Goal: Task Accomplishment & Management: Manage account settings

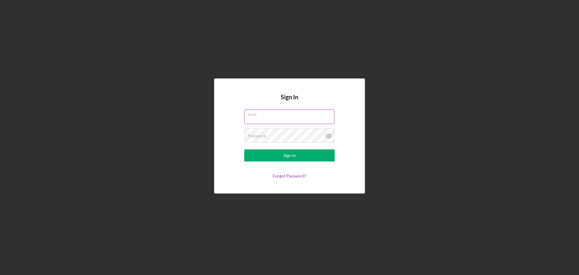
click at [284, 112] on div "Email" at bounding box center [289, 117] width 91 height 15
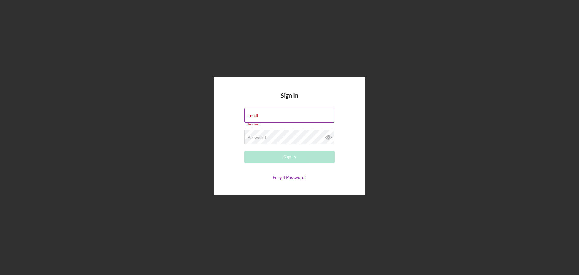
click at [287, 120] on input "Email" at bounding box center [289, 115] width 90 height 14
type input "[EMAIL_ADDRESS][DOMAIN_NAME]"
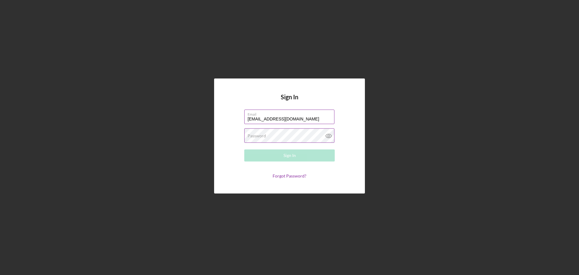
click at [249, 134] on label "Password" at bounding box center [257, 135] width 18 height 5
click at [293, 154] on div "Sign In" at bounding box center [290, 155] width 12 height 12
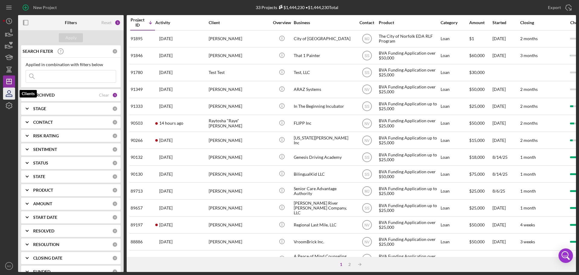
click at [7, 93] on icon "button" at bounding box center [9, 93] width 15 height 15
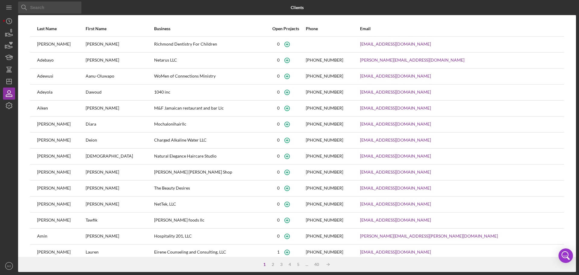
click at [54, 8] on input at bounding box center [49, 8] width 63 height 12
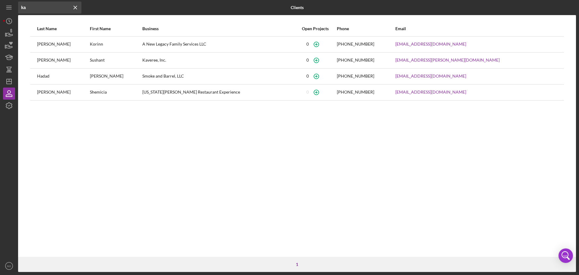
type input "k"
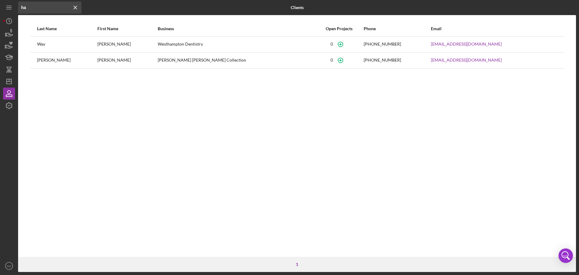
type input "h"
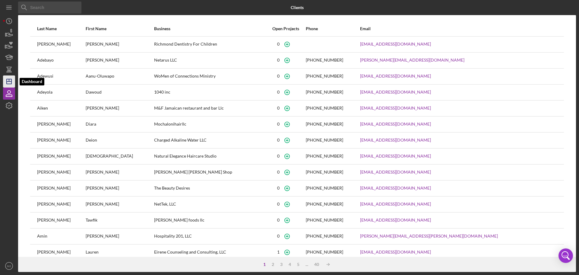
click at [8, 83] on icon "Icon/Dashboard" at bounding box center [9, 81] width 15 height 15
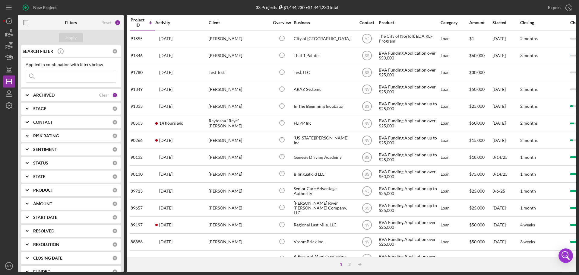
click at [65, 95] on div "ARCHIVED" at bounding box center [66, 95] width 66 height 5
click at [31, 129] on input "Archived" at bounding box center [29, 129] width 6 height 6
checkbox input "true"
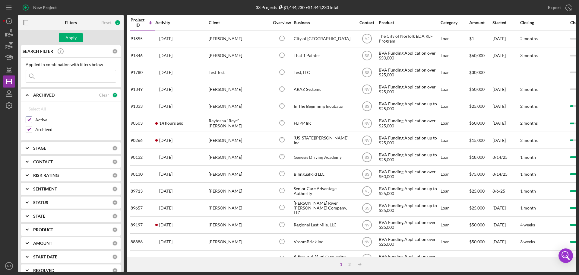
click at [29, 119] on input "Active" at bounding box center [29, 120] width 6 height 6
checkbox input "false"
click at [63, 72] on input at bounding box center [71, 76] width 90 height 12
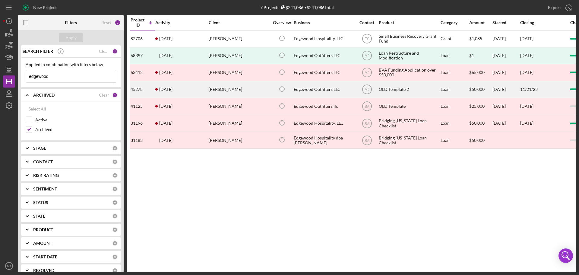
type input "edgewood"
click at [219, 89] on div "[PERSON_NAME]" at bounding box center [239, 89] width 60 height 16
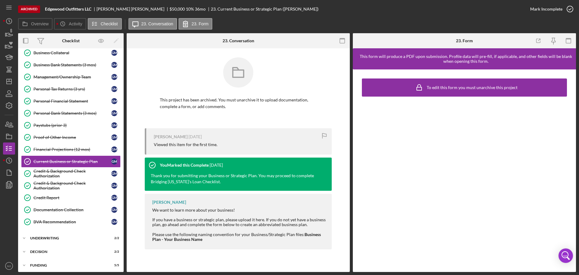
scroll to position [94, 0]
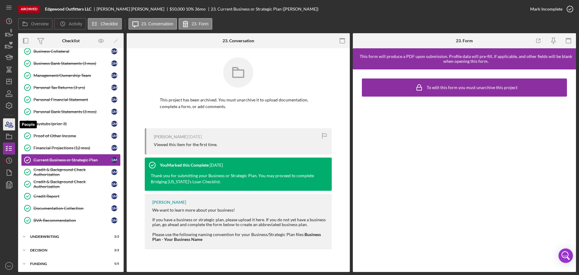
click at [11, 126] on icon "button" at bounding box center [9, 124] width 15 height 15
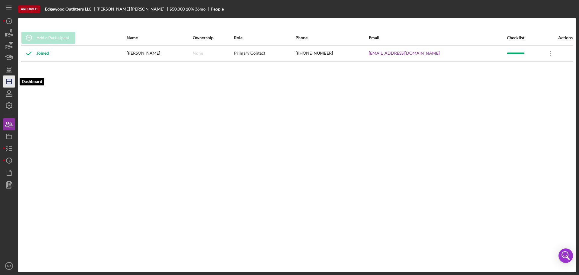
click at [7, 85] on icon "Icon/Dashboard" at bounding box center [9, 81] width 15 height 15
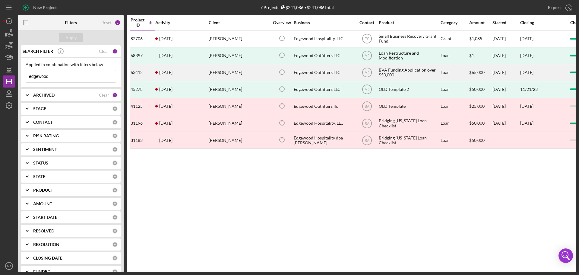
click at [214, 70] on div "[PERSON_NAME]" at bounding box center [239, 73] width 60 height 16
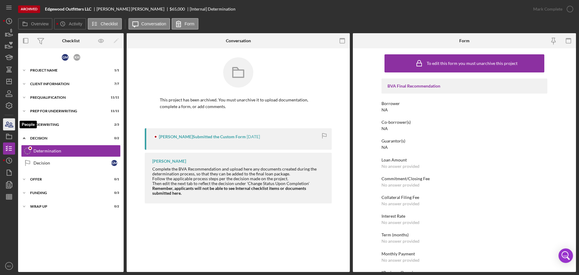
click at [7, 127] on icon "button" at bounding box center [9, 124] width 15 height 15
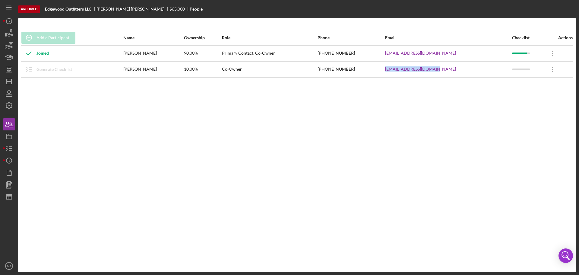
drag, startPoint x: 446, startPoint y: 70, endPoint x: 388, endPoint y: 74, distance: 58.4
click at [388, 74] on tr "Generate Checklist [PERSON_NAME] 10.00% Co-Owner [PHONE_NUMBER] [EMAIL_ADDRESS]…" at bounding box center [297, 69] width 552 height 16
copy tr "[EMAIL_ADDRESS][DOMAIN_NAME]"
click at [10, 147] on line "button" at bounding box center [10, 147] width 3 height 0
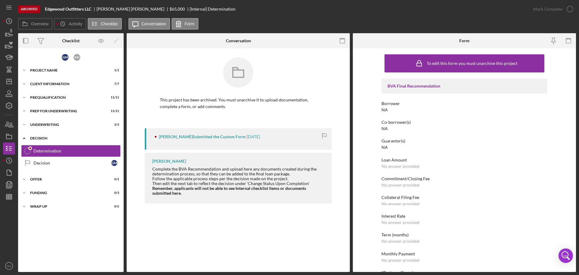
click at [41, 137] on div "Decision" at bounding box center [73, 138] width 86 height 4
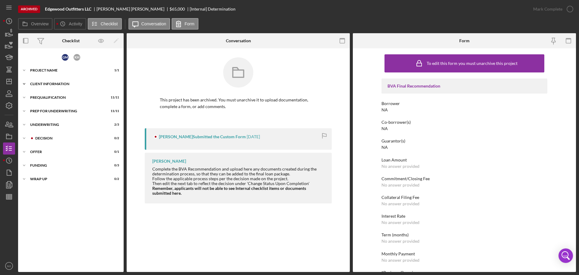
click at [43, 82] on div "Client Information" at bounding box center [73, 84] width 86 height 4
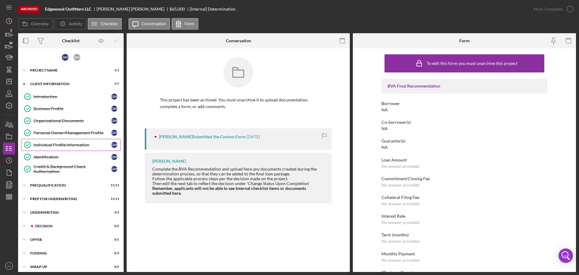
scroll to position [4, 0]
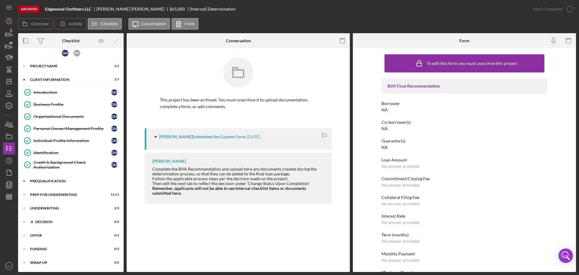
click at [51, 184] on div "Icon/Expander Prequalification 11 / 11" at bounding box center [71, 181] width 106 height 12
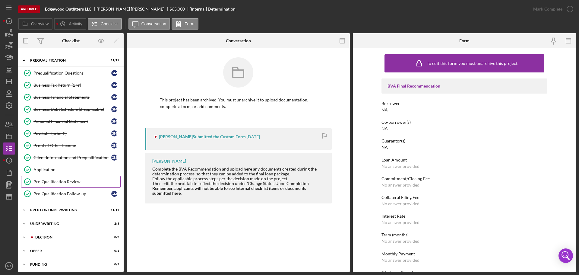
scroll to position [140, 0]
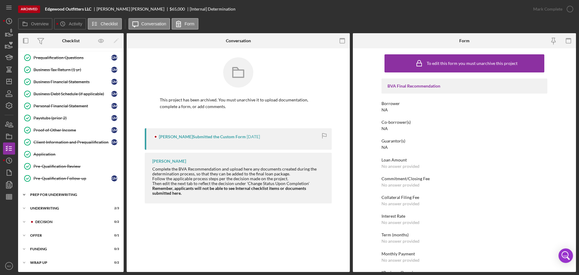
click at [44, 193] on div "Prep for Underwriting" at bounding box center [73, 195] width 86 height 4
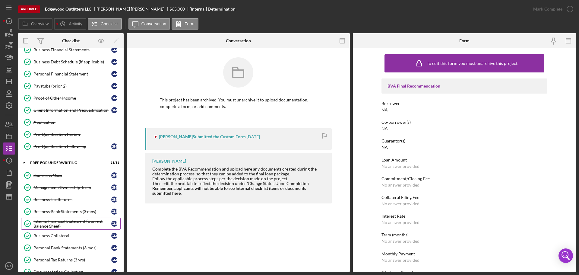
scroll to position [261, 0]
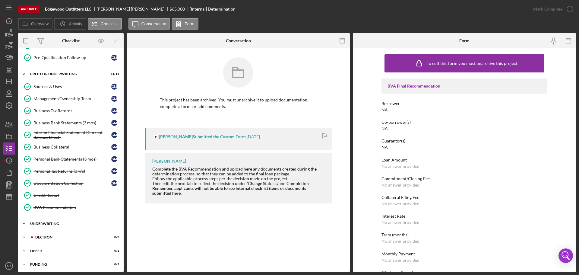
click at [43, 221] on div "Icon/Expander Underwriting 2 / 3" at bounding box center [71, 224] width 106 height 12
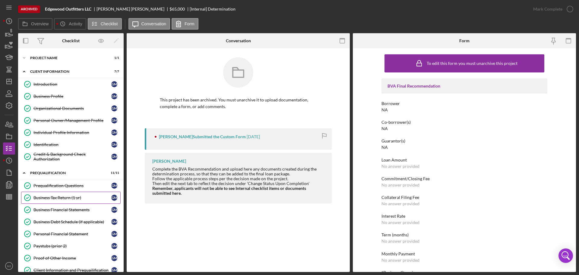
scroll to position [0, 0]
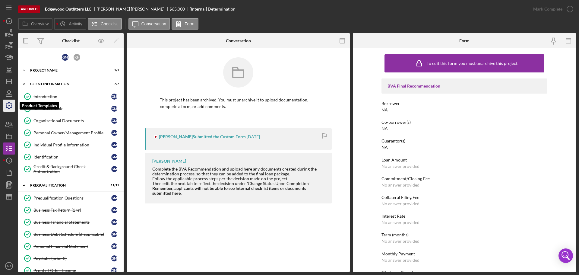
click at [9, 103] on icon "button" at bounding box center [9, 106] width 6 height 6
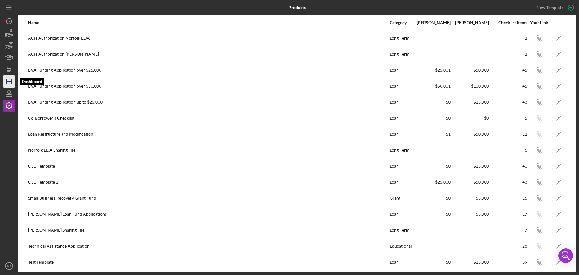
click at [12, 80] on icon "Icon/Dashboard" at bounding box center [9, 81] width 15 height 15
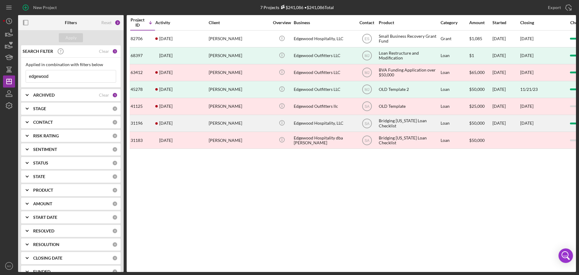
click at [250, 124] on div "[PERSON_NAME]" at bounding box center [239, 123] width 60 height 16
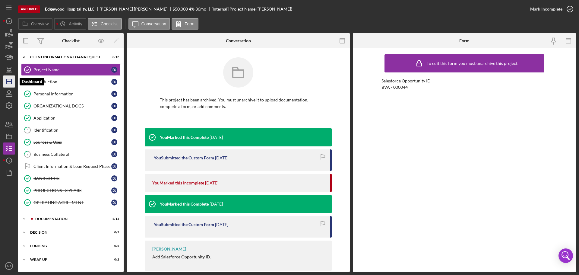
click at [9, 81] on line "button" at bounding box center [9, 80] width 0 height 2
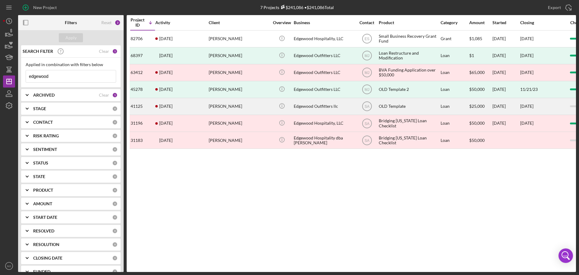
click at [303, 104] on div "Edgewood Outfitters llc" at bounding box center [324, 106] width 60 height 16
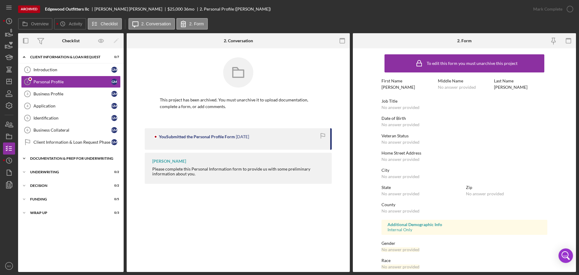
click at [42, 158] on div "Documentation & Prep for Underwriting" at bounding box center [73, 159] width 86 height 4
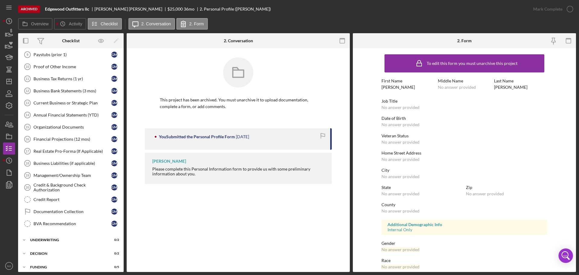
scroll to position [151, 0]
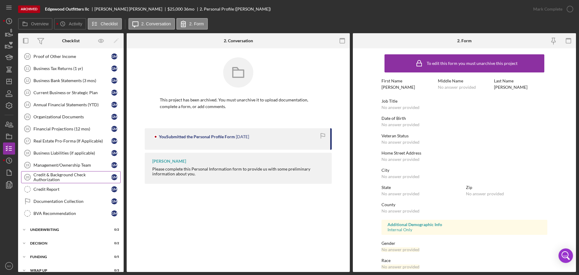
click at [43, 174] on div "Credit & Background Check Authorization" at bounding box center [72, 177] width 78 height 10
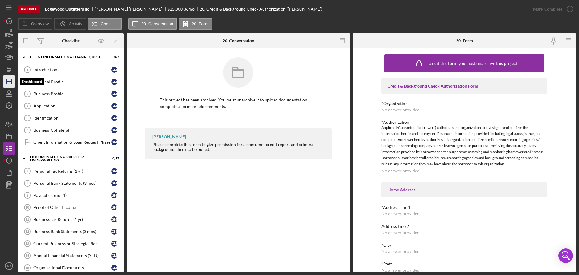
click at [8, 81] on line "button" at bounding box center [9, 81] width 5 height 0
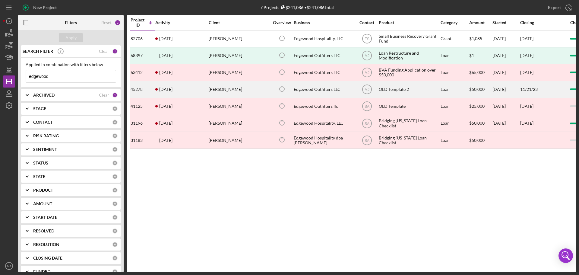
click at [181, 86] on div "[DATE] [PERSON_NAME]" at bounding box center [181, 89] width 53 height 16
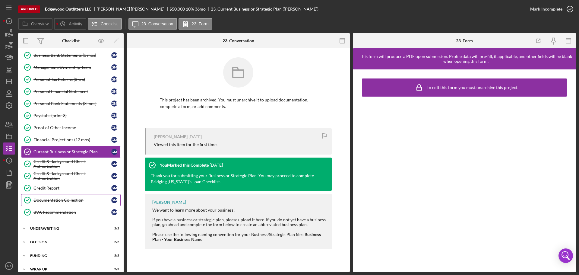
scroll to position [109, 0]
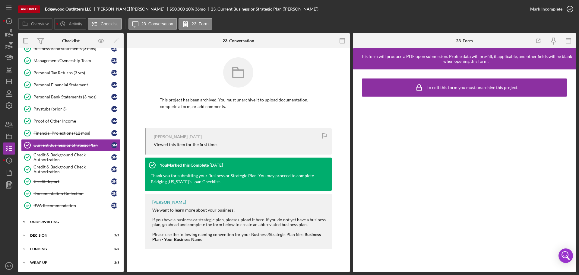
click at [50, 223] on div "Underwriting" at bounding box center [73, 222] width 86 height 4
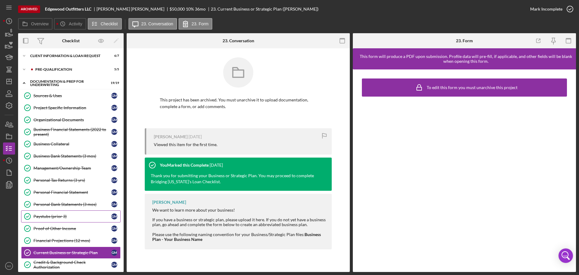
scroll to position [0, 0]
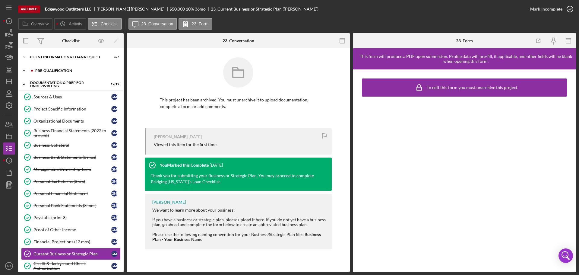
click at [56, 75] on div "Icon/Expander Pre-Qualification 5 / 5" at bounding box center [71, 71] width 106 height 12
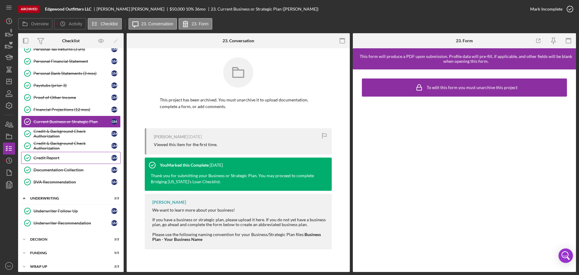
scroll to position [200, 0]
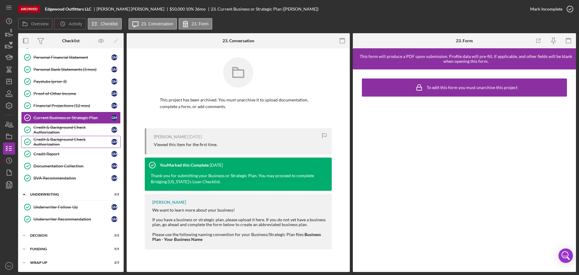
click at [60, 144] on div "Credit & Background Check Authorization" at bounding box center [72, 142] width 78 height 10
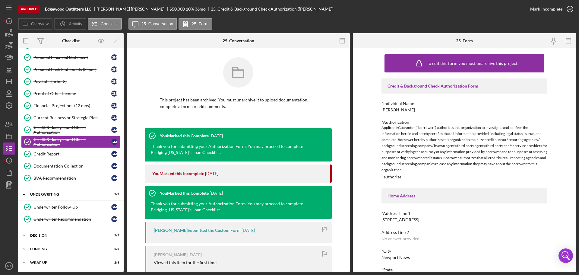
scroll to position [47, 0]
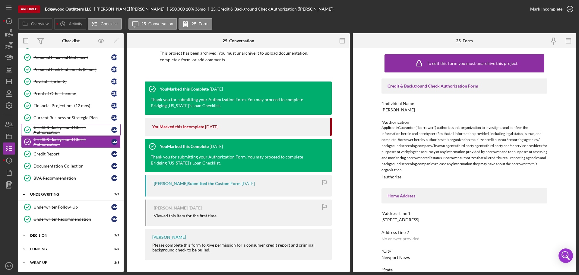
click at [68, 125] on div "Credit & Background Check Authorization" at bounding box center [72, 130] width 78 height 10
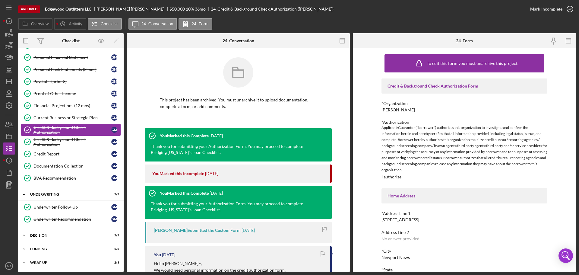
click at [53, 131] on div "Credit & Background Check Authorization" at bounding box center [72, 130] width 78 height 10
click at [55, 137] on div "Credit & Background Check Authorization" at bounding box center [72, 142] width 78 height 10
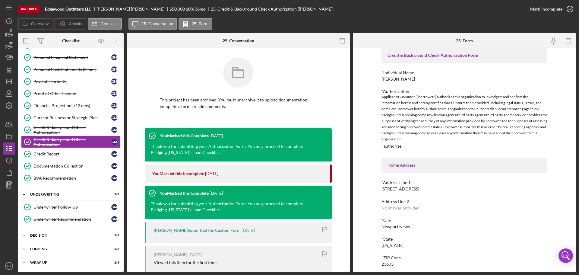
scroll to position [78, 0]
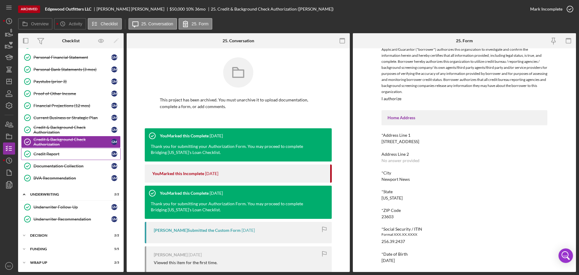
click at [72, 156] on div "Credit Report" at bounding box center [72, 154] width 78 height 5
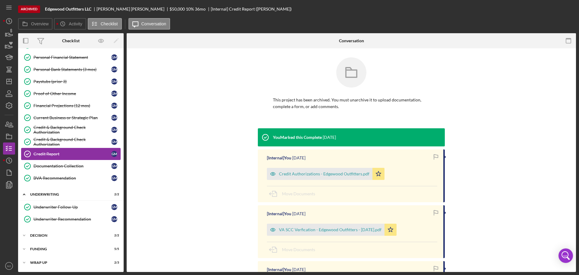
scroll to position [200, 0]
click at [60, 131] on div "Credit & Background Check Authorization" at bounding box center [72, 130] width 78 height 10
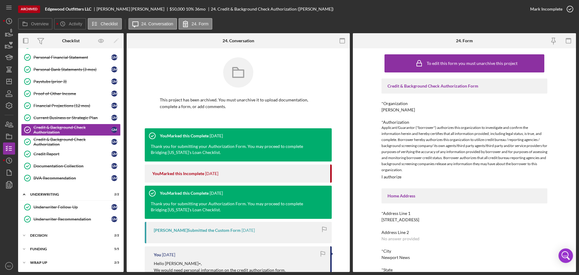
scroll to position [78, 0]
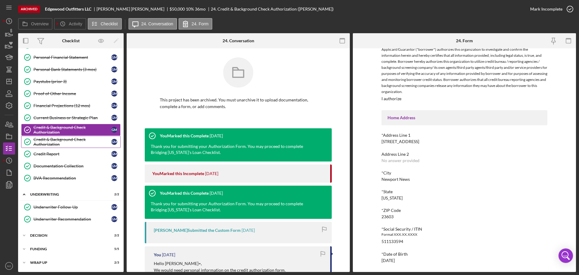
click at [83, 139] on div "Credit & Background Check Authorization" at bounding box center [72, 142] width 78 height 10
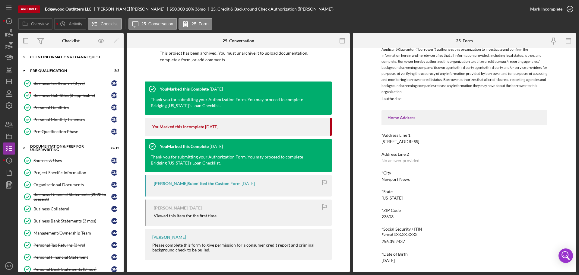
click at [57, 53] on div "Icon/Expander Client Information & Loan Request 6 / 7" at bounding box center [71, 57] width 106 height 12
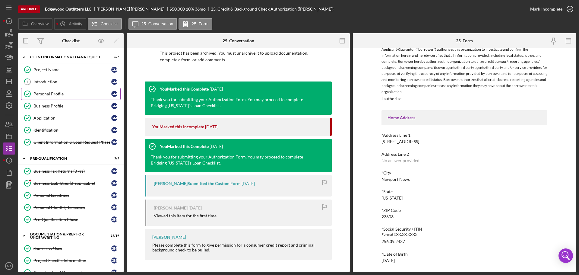
click at [57, 97] on link "Personal Profile Personal Profile G M" at bounding box center [71, 94] width 100 height 12
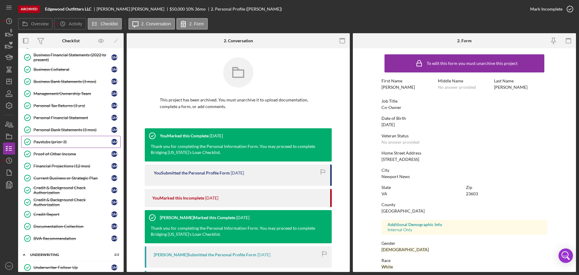
scroll to position [288, 0]
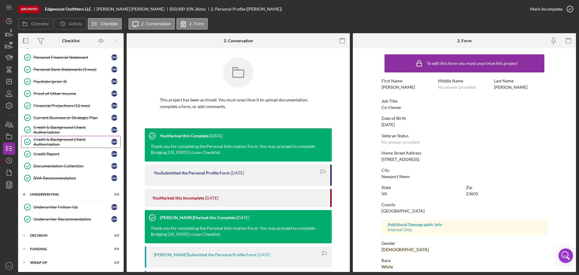
click at [53, 140] on div "Credit & Background Check Authorization" at bounding box center [72, 142] width 78 height 10
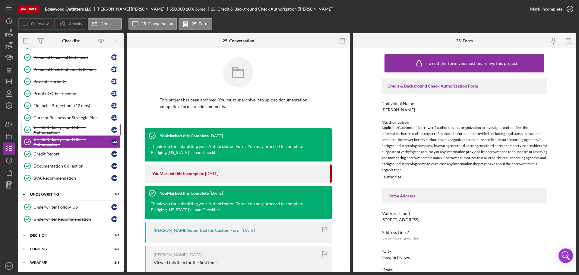
click at [40, 129] on div "Credit & Background Check Authorization" at bounding box center [72, 130] width 78 height 10
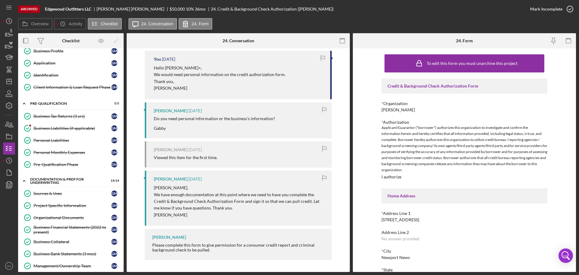
scroll to position [46, 0]
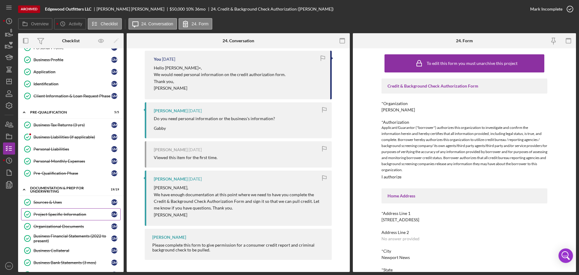
click at [43, 213] on div "Project Specific Information" at bounding box center [72, 214] width 78 height 5
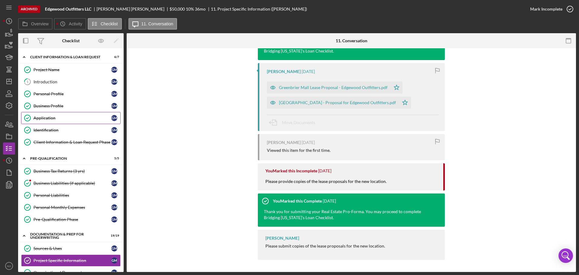
click at [55, 115] on link "Application Application G M" at bounding box center [71, 118] width 100 height 12
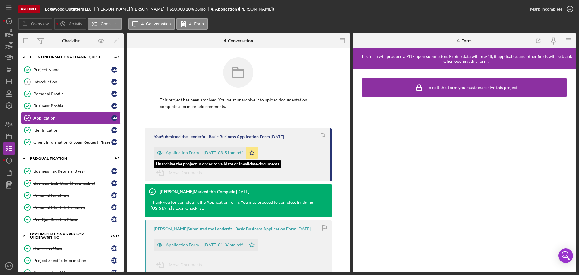
click at [197, 153] on div "Application Form -- [DATE] 03_51pm.pdf" at bounding box center [204, 152] width 77 height 5
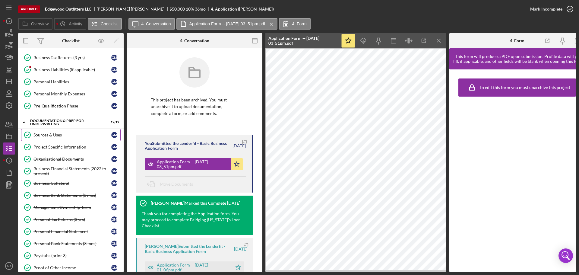
scroll to position [151, 0]
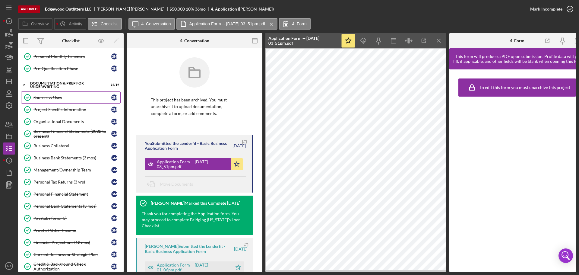
click at [49, 99] on div "Sources & Uses" at bounding box center [72, 97] width 78 height 5
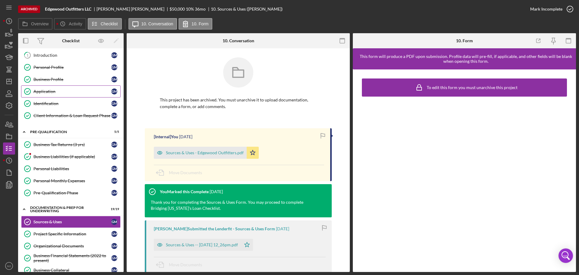
scroll to position [16, 0]
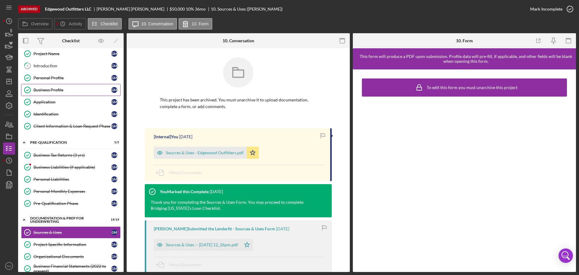
click at [57, 89] on div "Business Profile" at bounding box center [72, 90] width 78 height 5
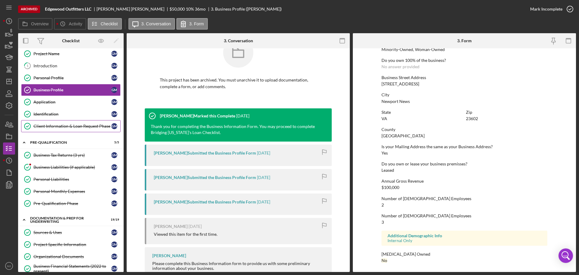
scroll to position [30, 0]
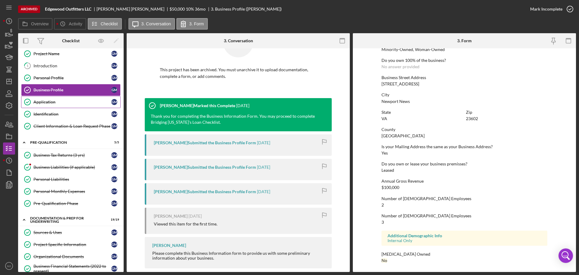
click at [40, 99] on link "Application Application G M" at bounding box center [71, 102] width 100 height 12
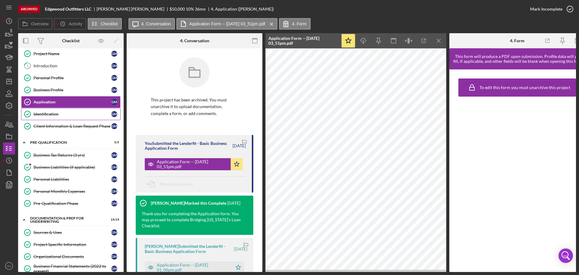
click at [41, 113] on div "Identification" at bounding box center [72, 114] width 78 height 5
